Goal: Task Accomplishment & Management: Manage account settings

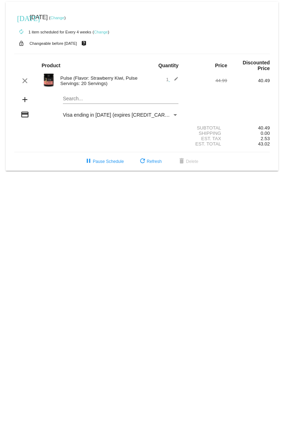
click at [64, 18] on link "Change" at bounding box center [57, 18] width 14 height 4
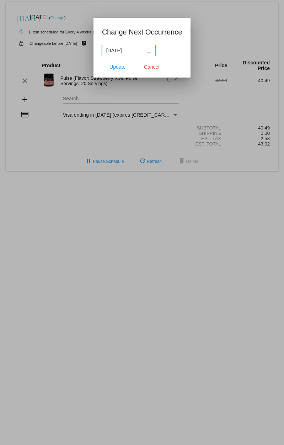
click at [143, 52] on div "2025-10-03" at bounding box center [128, 51] width 45 height 8
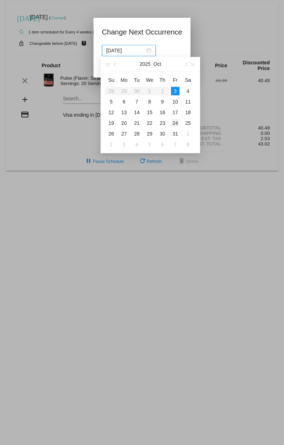
click at [176, 125] on div "24" at bounding box center [175, 123] width 9 height 9
type input "2025-10-24"
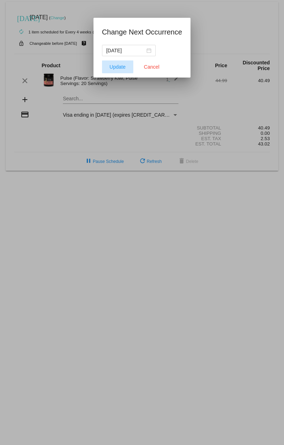
click at [118, 68] on span "Update" at bounding box center [117, 67] width 16 height 6
